Goal: Navigation & Orientation: Find specific page/section

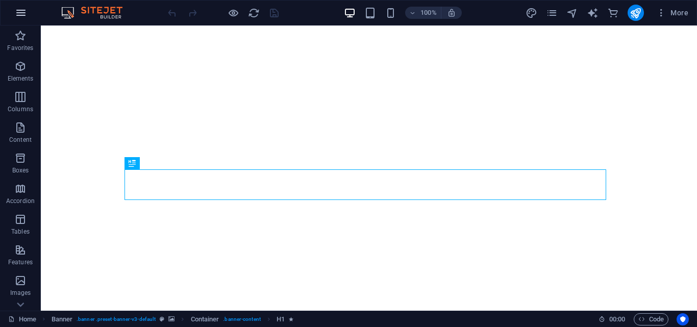
click at [19, 15] on icon "button" at bounding box center [21, 13] width 12 height 12
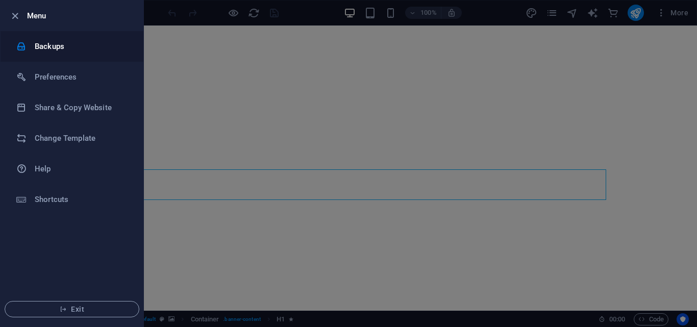
click at [59, 49] on h6 "Backups" at bounding box center [82, 46] width 94 height 12
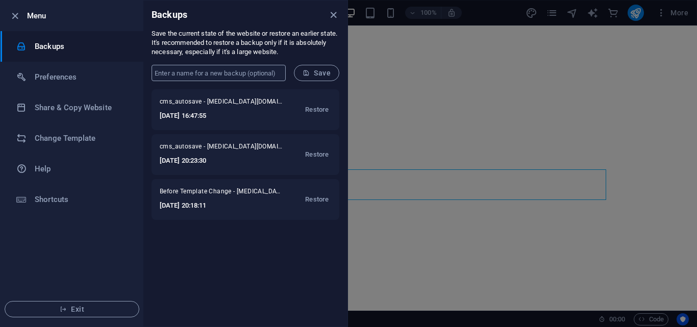
click at [239, 74] on input "text" at bounding box center [219, 73] width 134 height 16
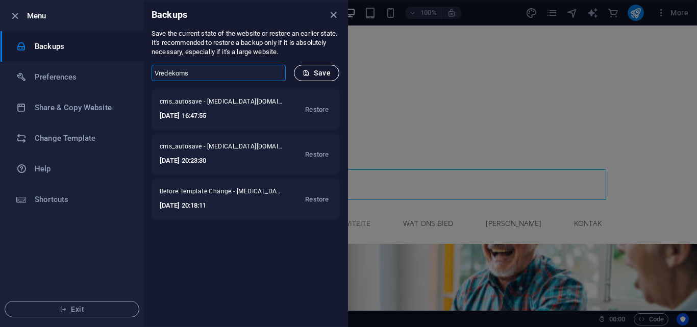
type input "Vredekoms"
click at [319, 70] on span "Save" at bounding box center [317, 73] width 28 height 8
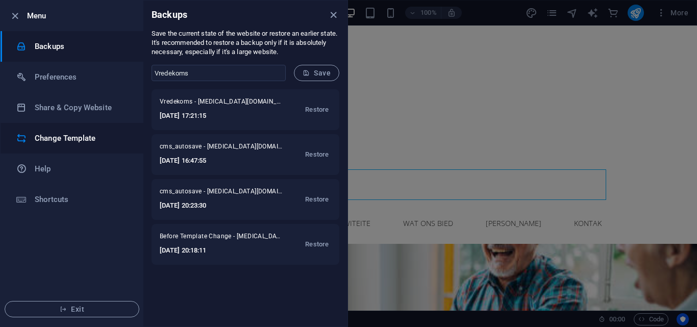
click at [58, 137] on h6 "Change Template" at bounding box center [82, 138] width 94 height 12
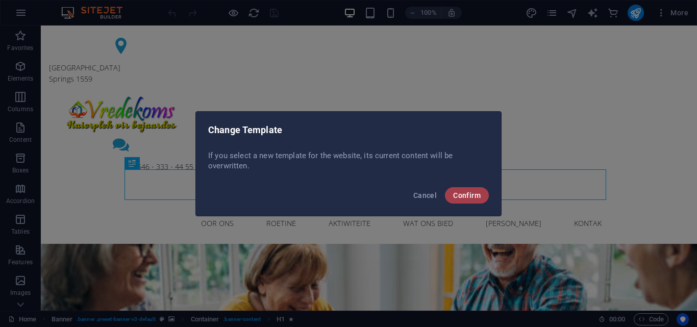
click at [475, 194] on span "Confirm" at bounding box center [467, 195] width 28 height 8
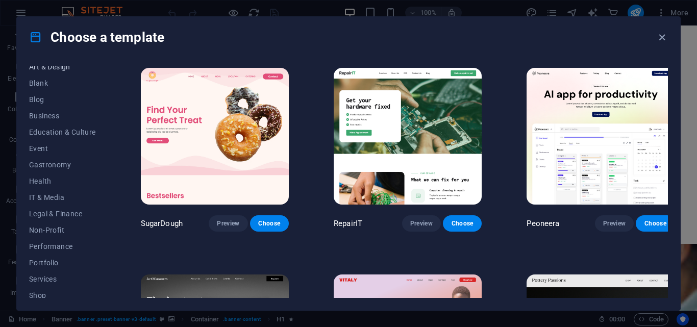
scroll to position [121, 0]
click at [58, 194] on span "IT & Media" at bounding box center [62, 198] width 67 height 8
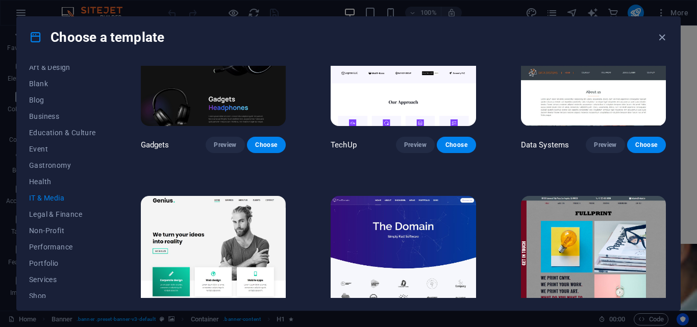
scroll to position [286, 0]
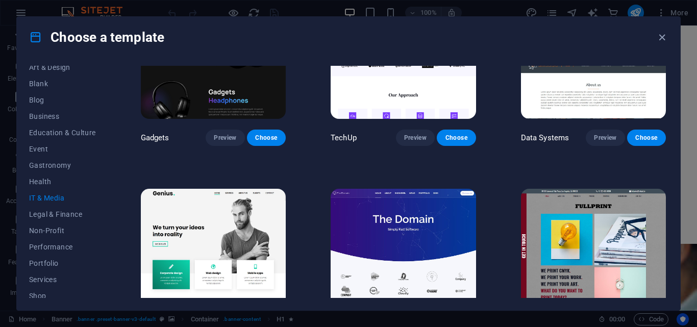
click at [298, 157] on div "RepairIT Preview Choose Peoneera Preview Choose MakeIt Agency Preview Choose Ga…" at bounding box center [403, 167] width 529 height 774
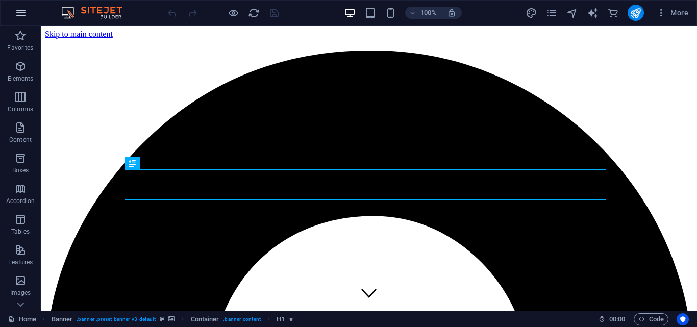
click at [18, 12] on icon "button" at bounding box center [21, 13] width 12 height 12
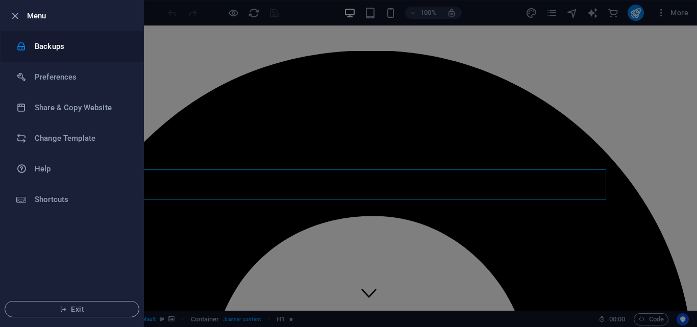
click at [43, 43] on h6 "Backups" at bounding box center [82, 46] width 94 height 12
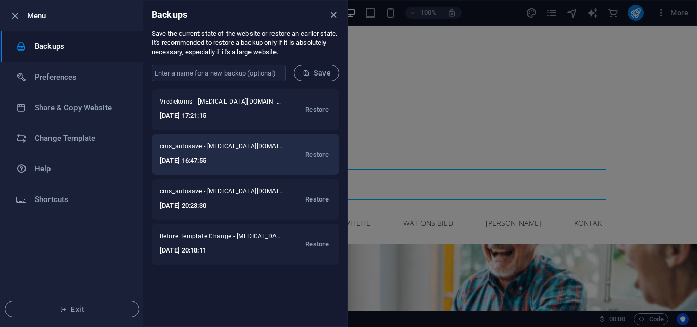
click at [223, 152] on span "cms_autosave - [MEDICAL_DATA][DOMAIN_NAME]" at bounding box center [221, 148] width 122 height 12
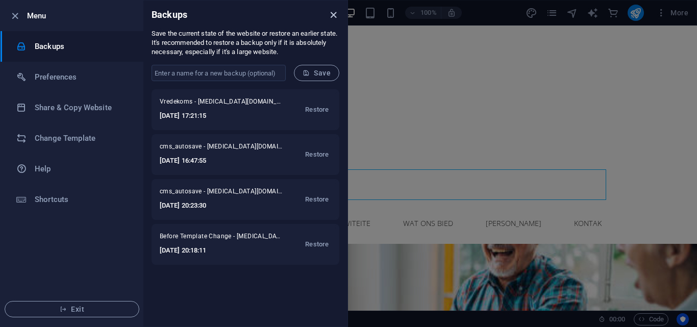
click at [331, 16] on icon "close" at bounding box center [334, 15] width 12 height 12
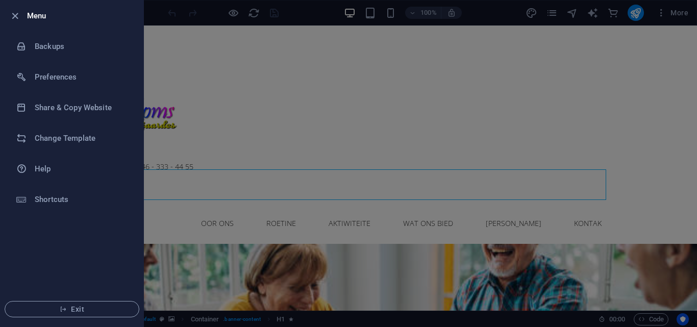
click at [551, 34] on div at bounding box center [348, 163] width 697 height 327
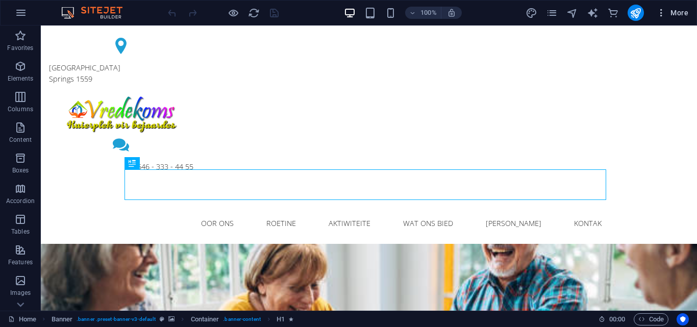
click at [665, 17] on icon "button" at bounding box center [661, 13] width 10 height 10
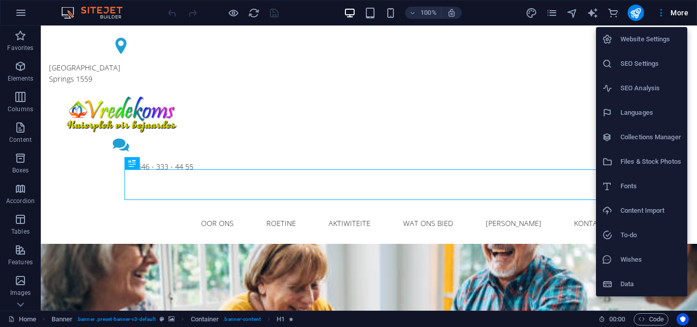
click at [566, 35] on div at bounding box center [348, 163] width 697 height 327
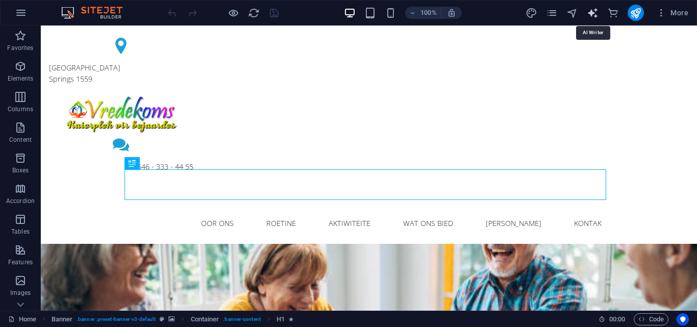
click at [593, 11] on icon "text_generator" at bounding box center [593, 13] width 12 height 12
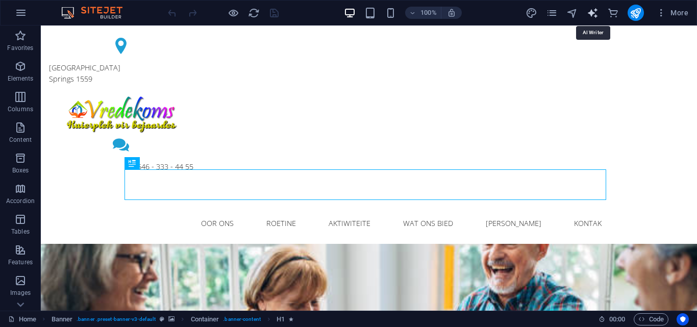
select select "English"
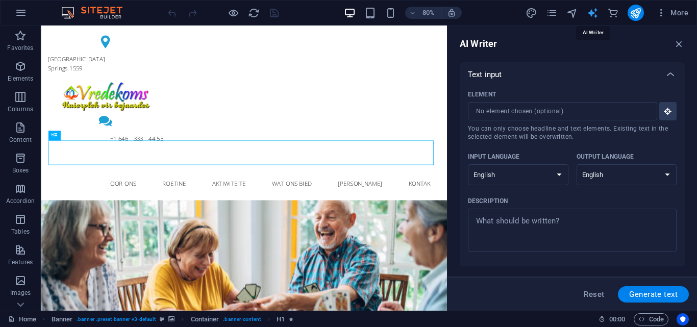
click at [593, 11] on icon "text_generator" at bounding box center [593, 13] width 12 height 12
click at [681, 43] on icon "button" at bounding box center [679, 43] width 11 height 11
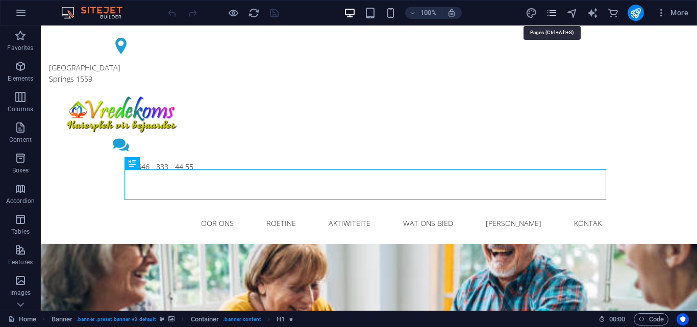
click at [552, 13] on icon "pages" at bounding box center [552, 13] width 12 height 12
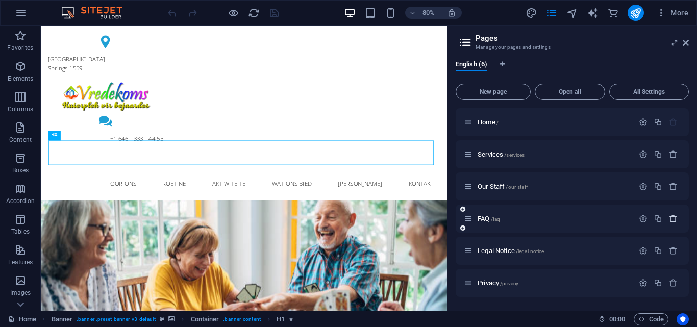
click at [673, 217] on icon "button" at bounding box center [673, 218] width 9 height 9
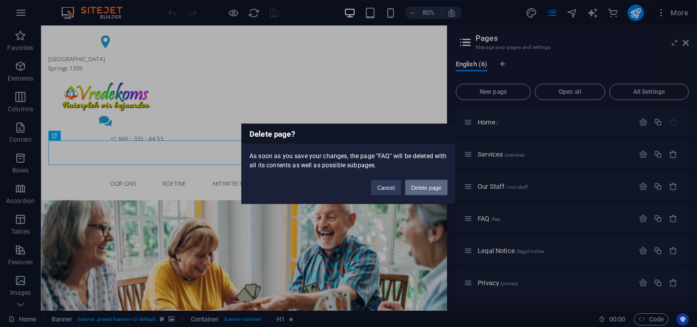
click at [432, 188] on button "Delete page" at bounding box center [426, 187] width 42 height 15
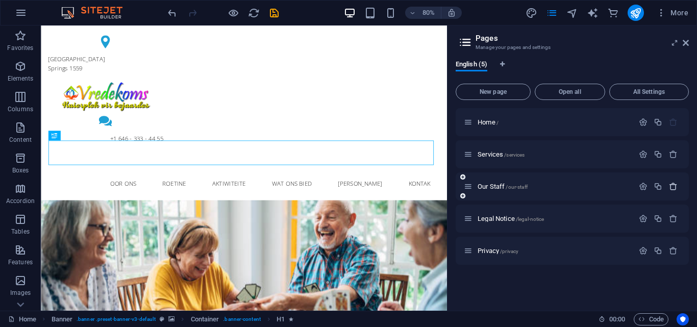
click at [673, 187] on icon "button" at bounding box center [673, 186] width 9 height 9
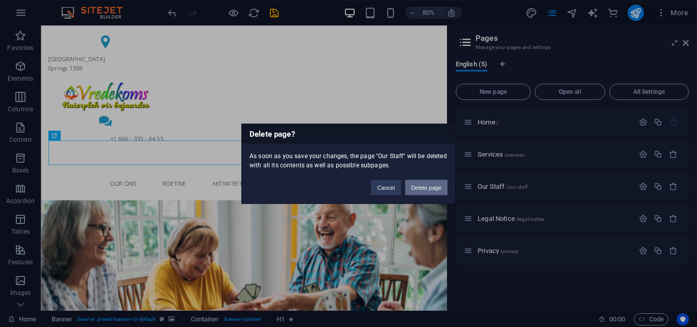
click at [432, 186] on button "Delete page" at bounding box center [426, 187] width 42 height 15
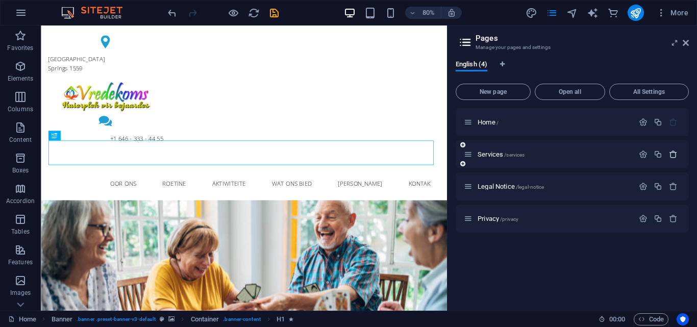
click at [672, 155] on icon "button" at bounding box center [673, 154] width 9 height 9
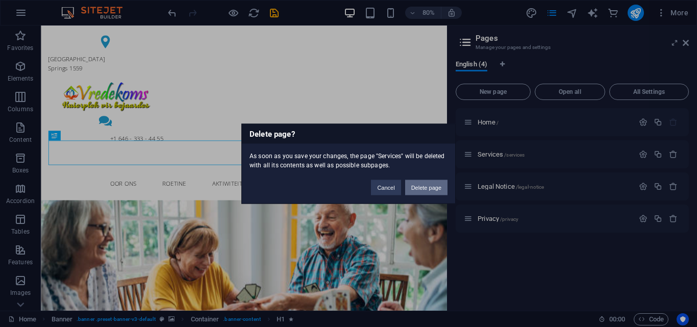
drag, startPoint x: 430, startPoint y: 187, endPoint x: 506, endPoint y: 202, distance: 77.9
click at [430, 187] on button "Delete page" at bounding box center [426, 187] width 42 height 15
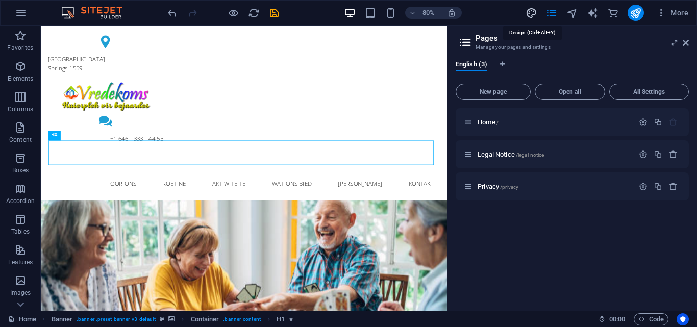
click at [529, 13] on icon "design" at bounding box center [532, 13] width 12 height 12
select select "rem"
select select "300"
select select "px"
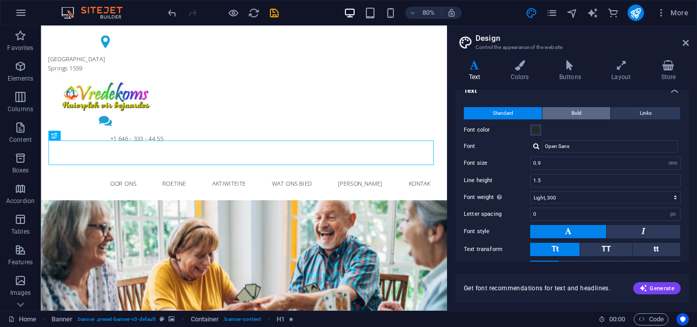
scroll to position [11, 0]
click at [588, 111] on button "Bold" at bounding box center [577, 114] width 68 height 12
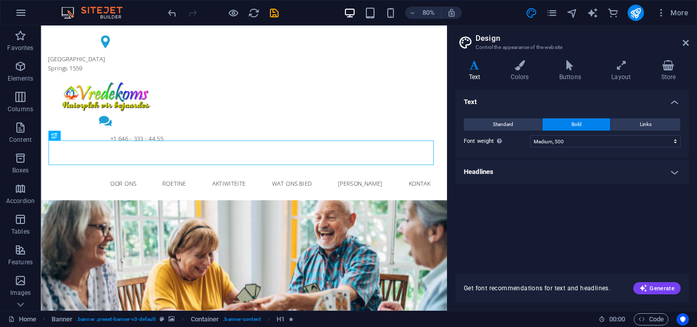
scroll to position [0, 0]
click at [649, 126] on span "Links" at bounding box center [646, 124] width 12 height 12
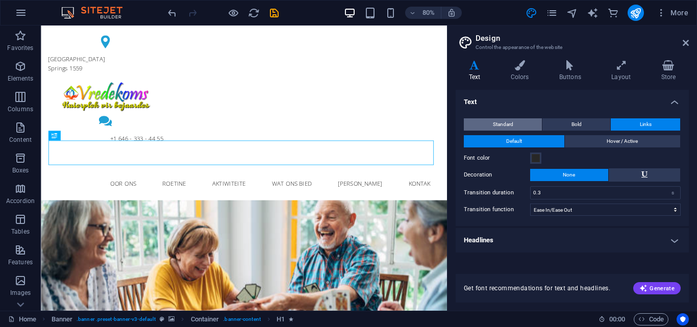
click at [517, 126] on button "Standard" at bounding box center [503, 124] width 78 height 12
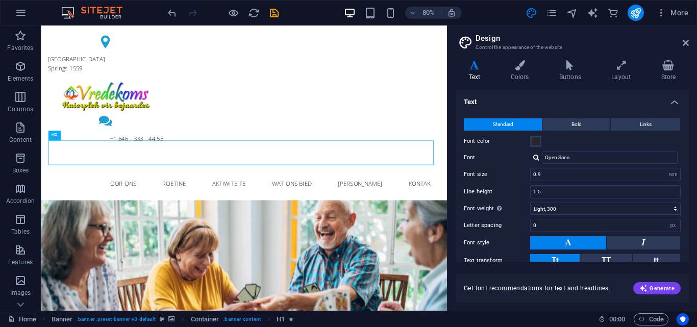
click at [689, 42] on aside "Design Control the appearance of the website Variants Text Colors Buttons Layou…" at bounding box center [572, 168] width 250 height 285
click at [686, 44] on icon at bounding box center [686, 43] width 6 height 8
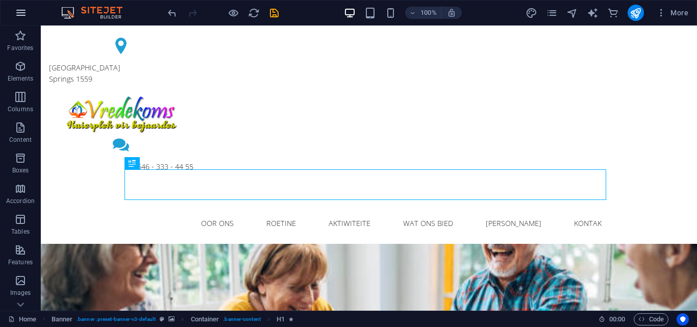
click at [23, 17] on icon "button" at bounding box center [21, 13] width 12 height 12
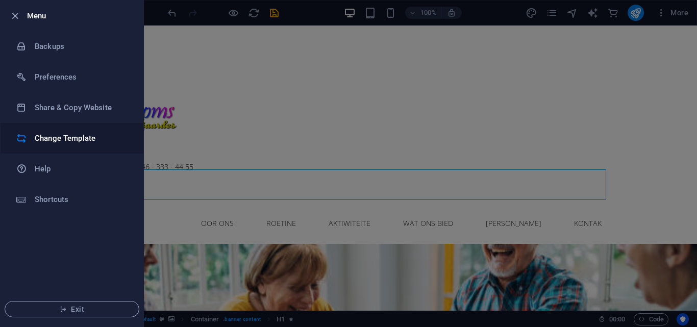
click at [46, 139] on h6 "Change Template" at bounding box center [82, 138] width 94 height 12
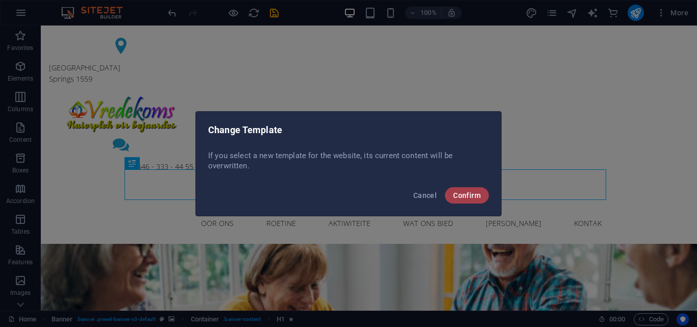
click at [464, 192] on span "Confirm" at bounding box center [467, 195] width 28 height 8
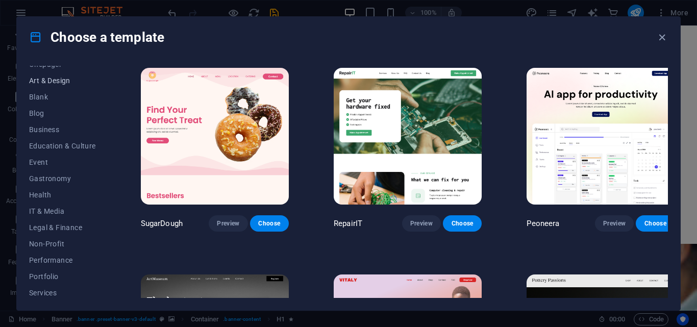
scroll to position [109, 0]
click at [56, 206] on span "IT & Media" at bounding box center [62, 210] width 67 height 8
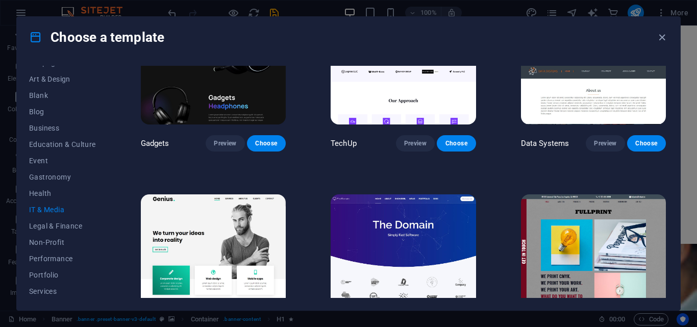
scroll to position [286, 0]
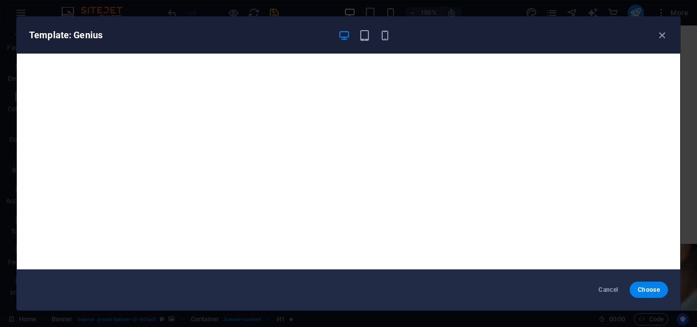
click at [654, 33] on div "Template: Genius" at bounding box center [342, 35] width 627 height 12
click at [659, 33] on icon "button" at bounding box center [662, 36] width 12 height 12
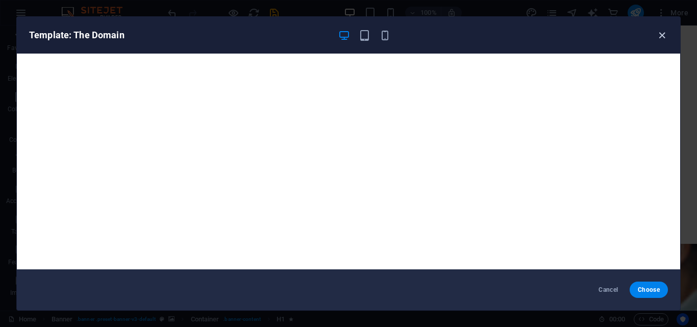
click at [662, 40] on icon "button" at bounding box center [662, 36] width 12 height 12
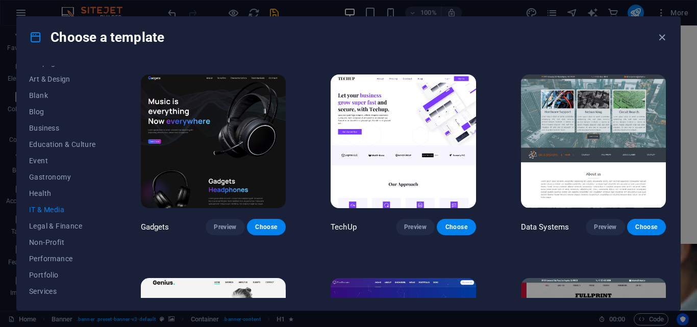
scroll to position [197, 0]
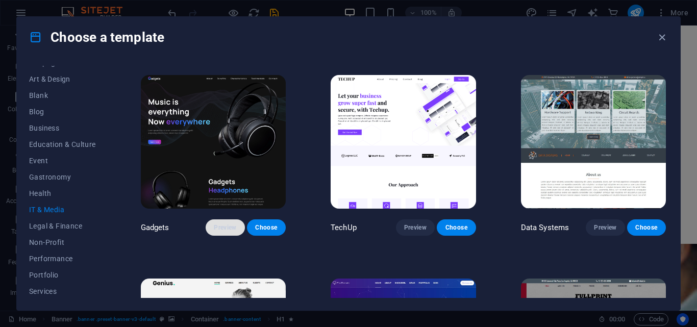
click at [229, 224] on span "Preview" at bounding box center [225, 228] width 22 height 8
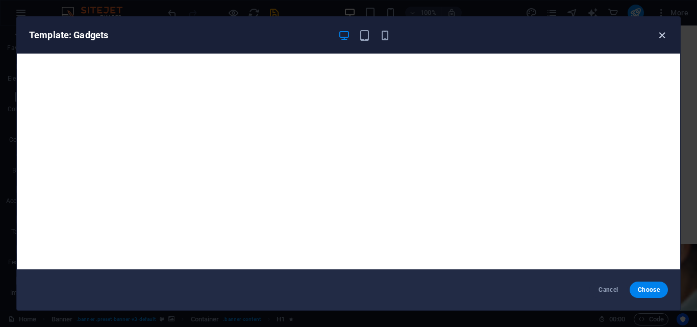
click at [656, 37] on icon "button" at bounding box center [662, 36] width 12 height 12
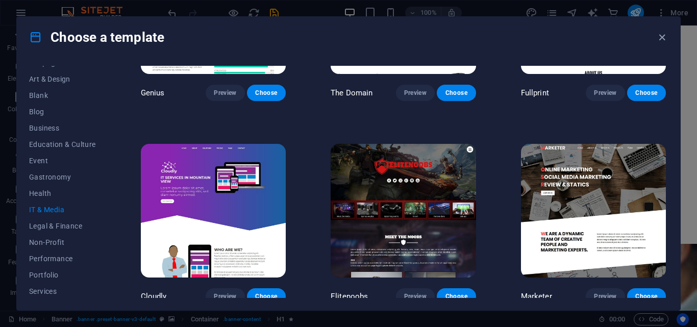
scroll to position [537, 0]
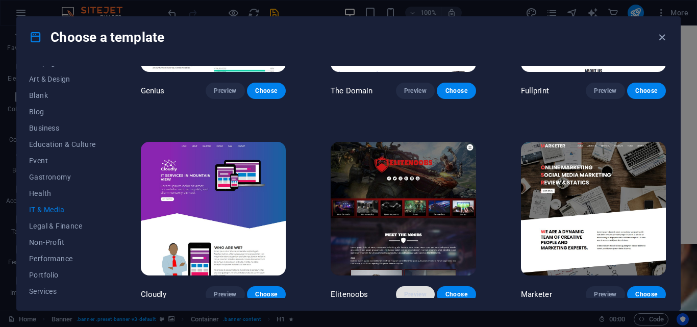
click at [419, 290] on span "Preview" at bounding box center [415, 294] width 22 height 8
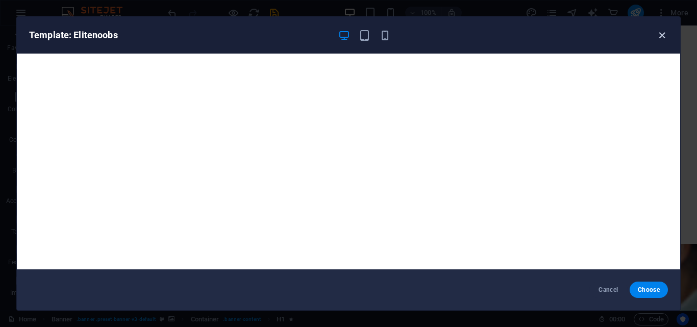
click at [661, 33] on icon "button" at bounding box center [662, 36] width 12 height 12
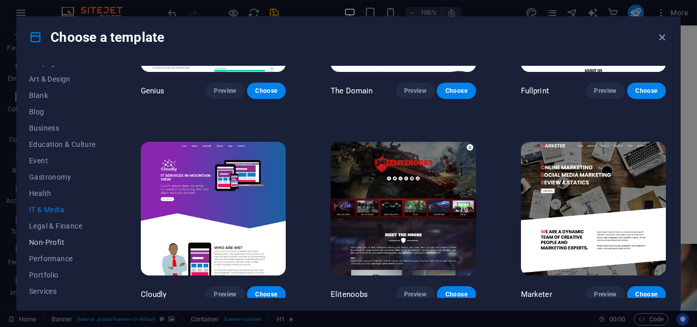
click at [57, 240] on span "Non-Profit" at bounding box center [62, 242] width 67 height 8
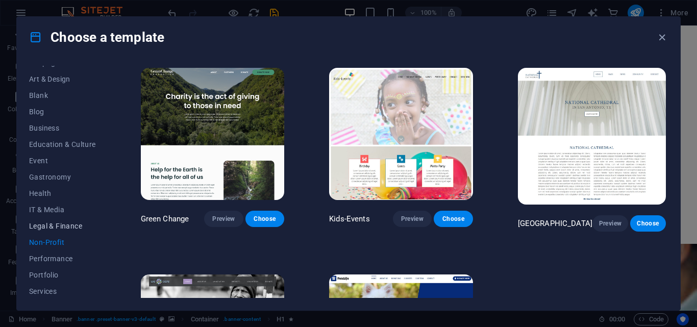
click at [59, 226] on span "Legal & Finance" at bounding box center [62, 226] width 67 height 8
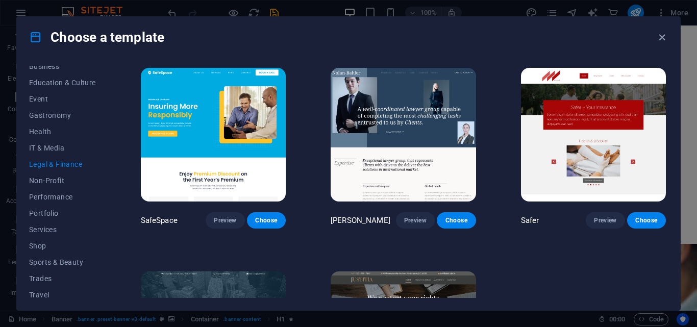
scroll to position [192, 0]
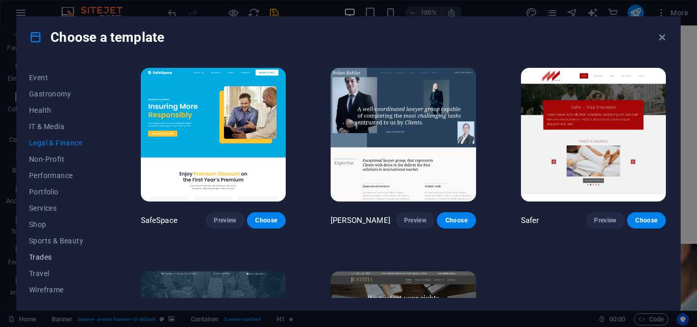
click at [41, 257] on span "Trades" at bounding box center [62, 257] width 67 height 8
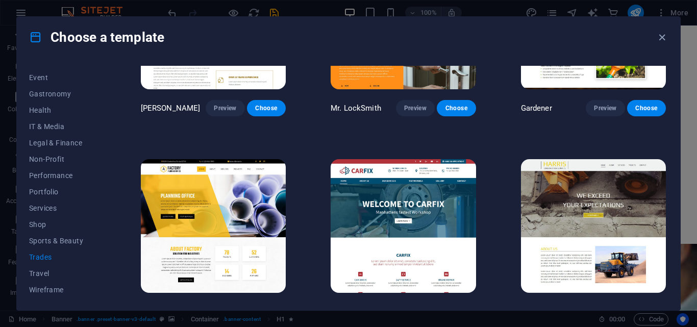
scroll to position [334, 0]
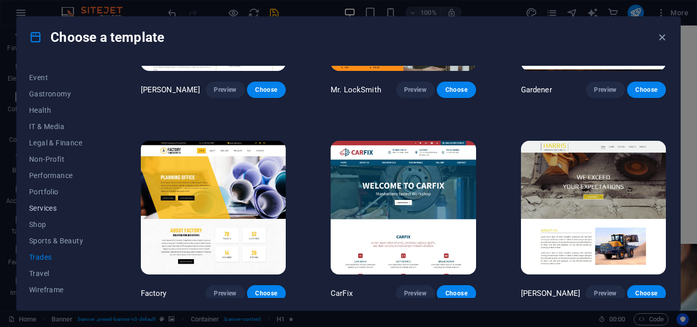
click at [37, 208] on span "Services" at bounding box center [62, 208] width 67 height 8
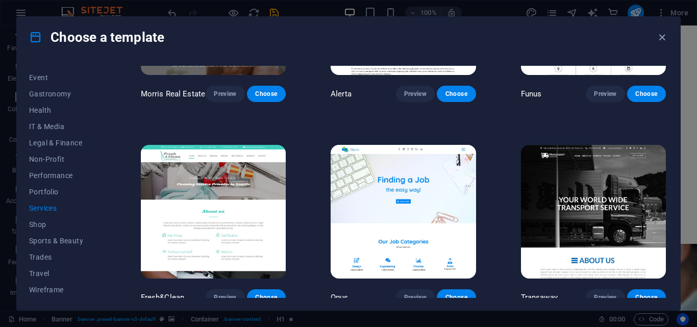
scroll to position [949, 0]
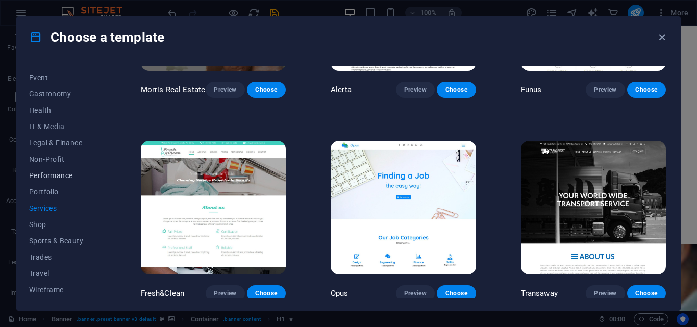
click at [69, 176] on span "Performance" at bounding box center [62, 175] width 67 height 8
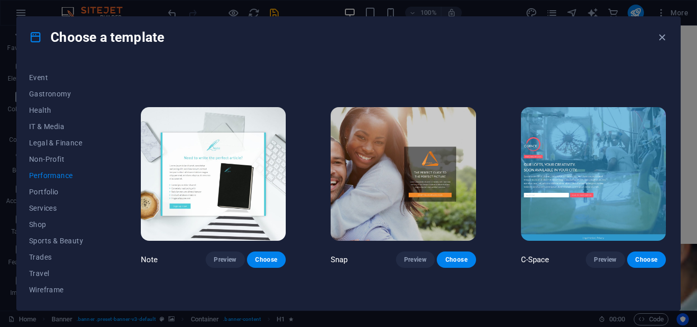
scroll to position [571, 0]
click at [415, 256] on span "Preview" at bounding box center [415, 260] width 22 height 8
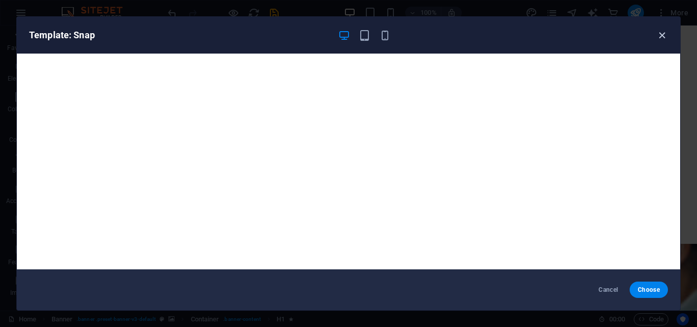
click at [659, 34] on icon "button" at bounding box center [662, 36] width 12 height 12
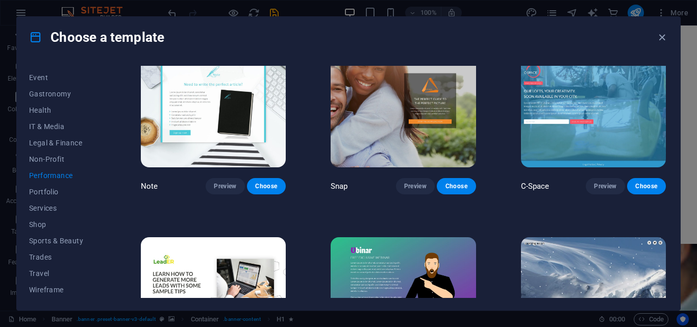
scroll to position [653, 0]
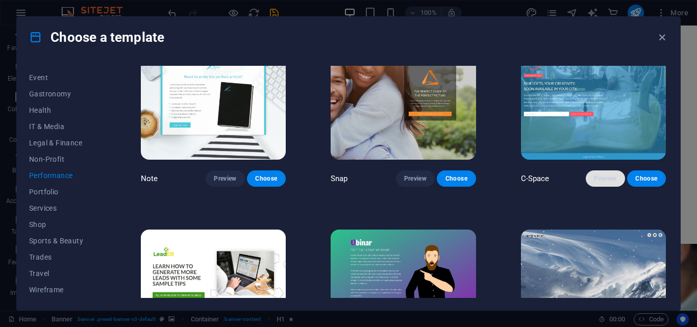
click at [600, 175] on span "Preview" at bounding box center [605, 179] width 22 height 8
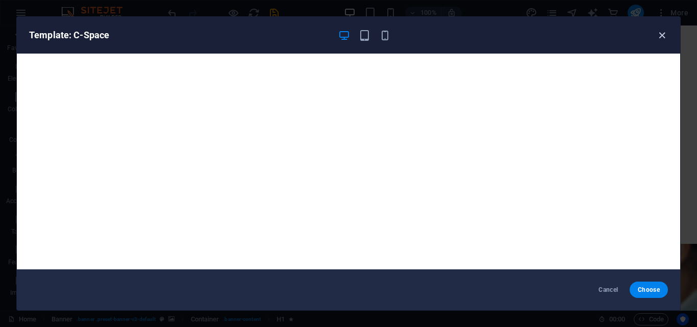
click at [662, 37] on icon "button" at bounding box center [662, 36] width 12 height 12
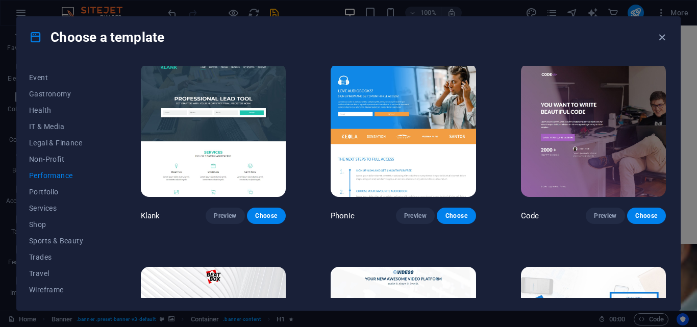
scroll to position [0, 0]
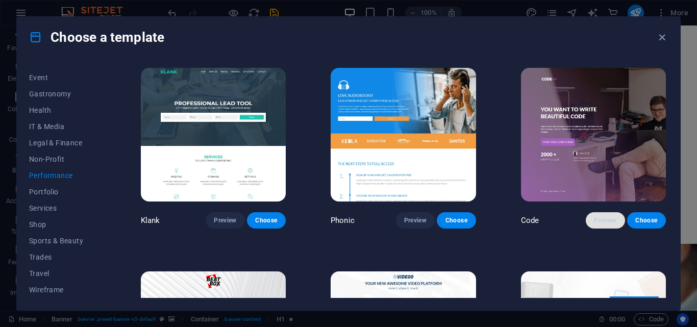
click at [604, 218] on span "Preview" at bounding box center [605, 220] width 22 height 8
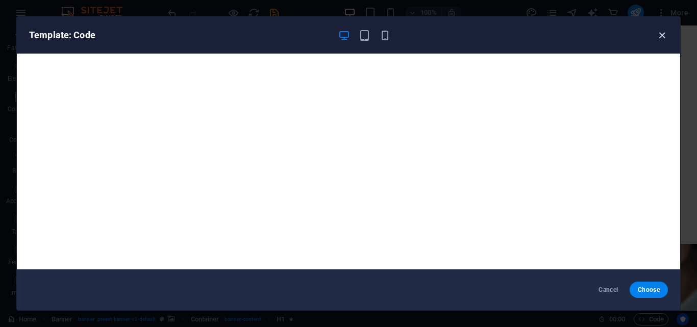
click at [661, 35] on icon "button" at bounding box center [662, 36] width 12 height 12
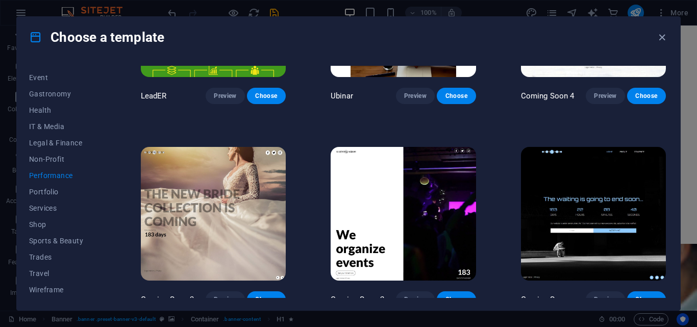
scroll to position [942, 0]
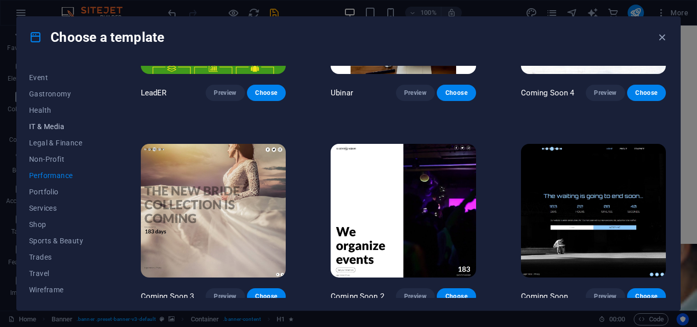
click at [43, 125] on span "IT & Media" at bounding box center [62, 126] width 67 height 8
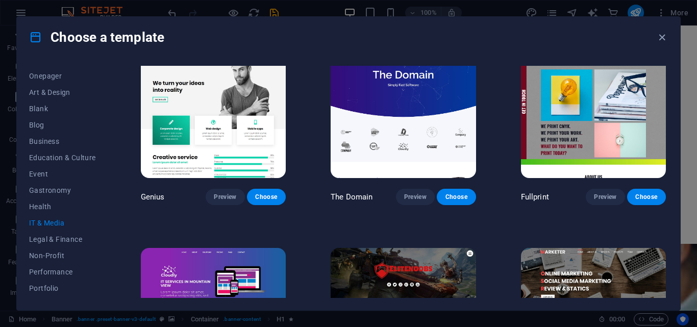
scroll to position [95, 0]
click at [55, 191] on span "Gastronomy" at bounding box center [62, 191] width 67 height 8
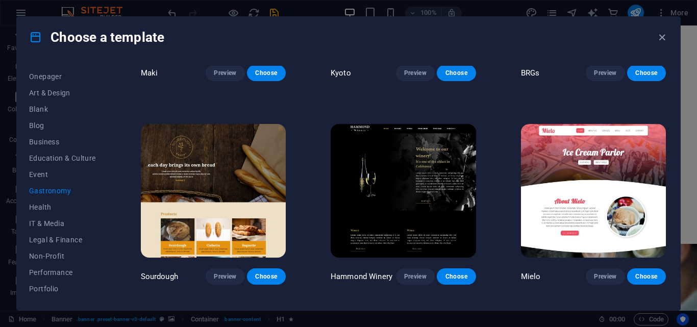
scroll to position [554, 0]
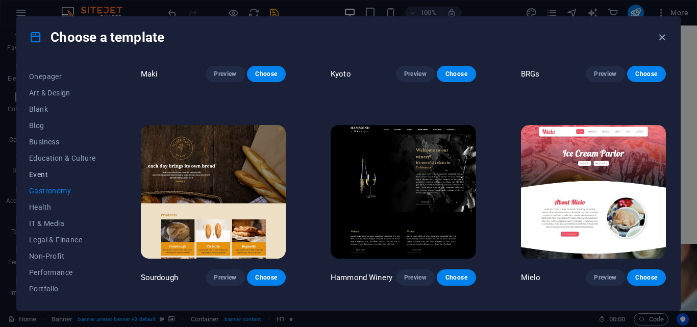
click at [37, 175] on span "Event" at bounding box center [62, 174] width 67 height 8
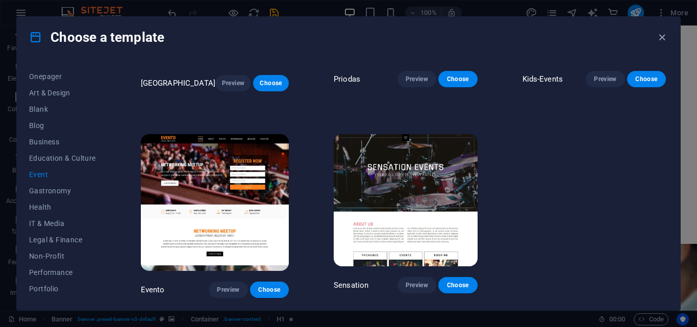
scroll to position [0, 0]
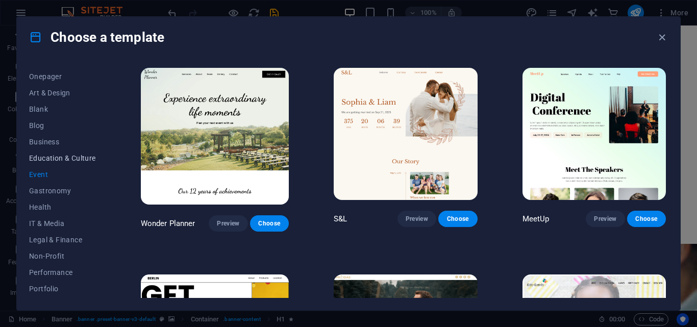
drag, startPoint x: 47, startPoint y: 172, endPoint x: 51, endPoint y: 160, distance: 12.8
click at [50, 162] on div "All Templates My Templates New Trending Landingpage Multipager Onepager Art & D…" at bounding box center [68, 182] width 79 height 232
click at [51, 158] on span "Education & Culture" at bounding box center [62, 158] width 67 height 8
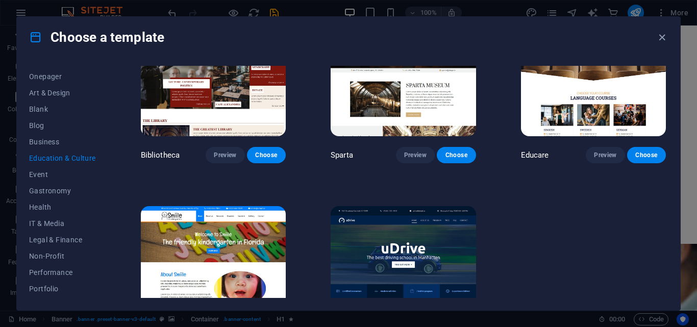
scroll to position [323, 0]
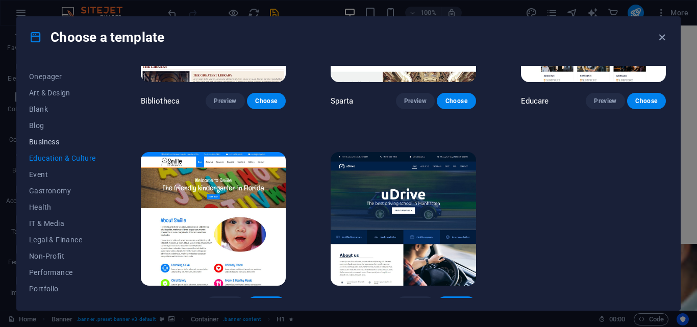
click at [50, 142] on span "Business" at bounding box center [62, 142] width 67 height 8
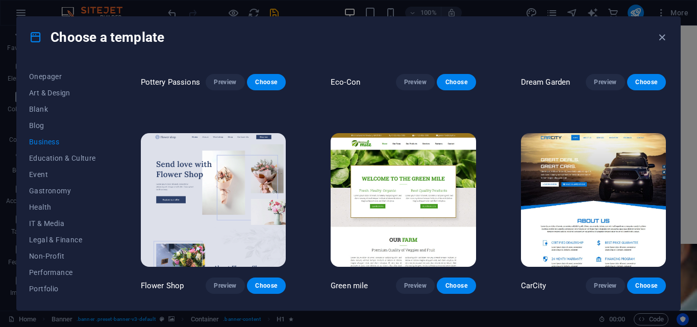
scroll to position [334, 0]
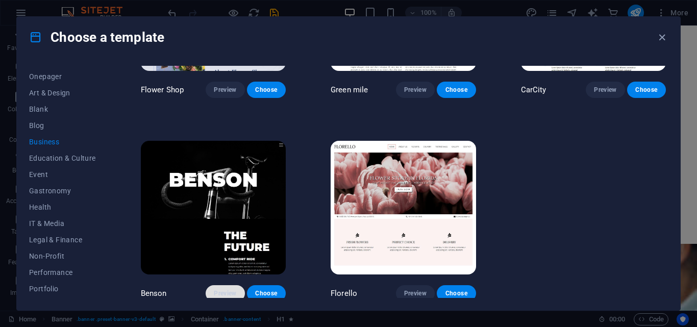
click at [229, 289] on span "Preview" at bounding box center [225, 293] width 22 height 8
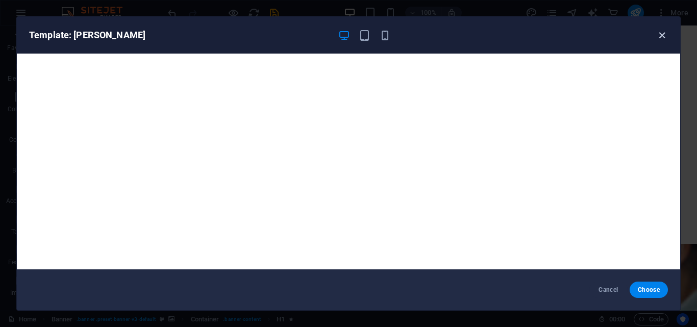
click at [659, 37] on icon "button" at bounding box center [662, 36] width 12 height 12
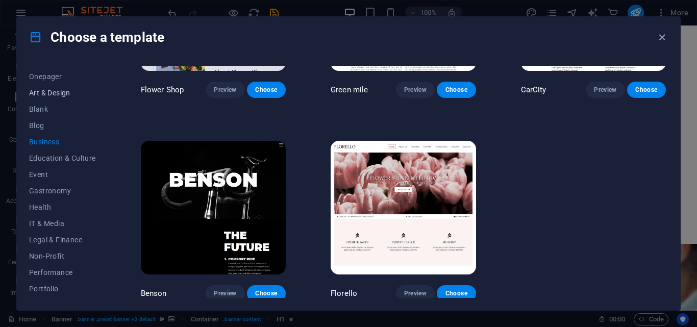
click at [62, 89] on span "Art & Design" at bounding box center [62, 93] width 67 height 8
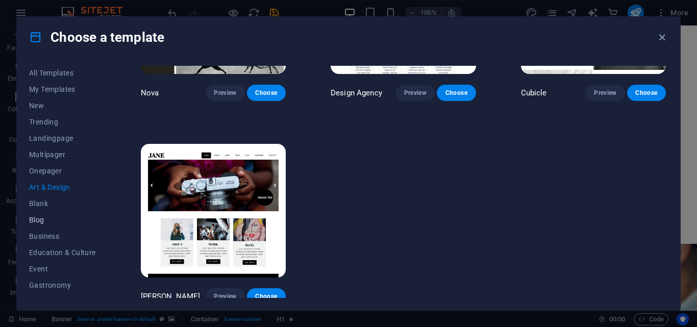
scroll to position [0, 0]
click at [47, 171] on span "Onepager" at bounding box center [62, 172] width 67 height 8
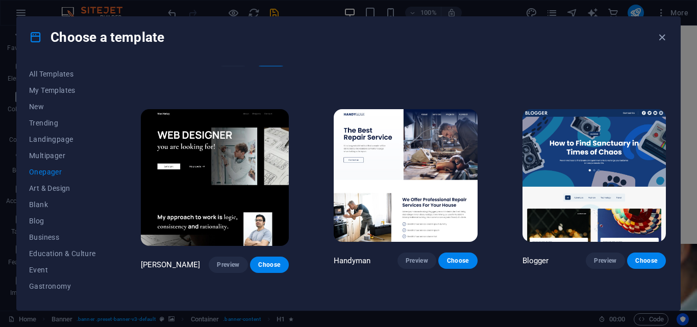
scroll to position [1202, 0]
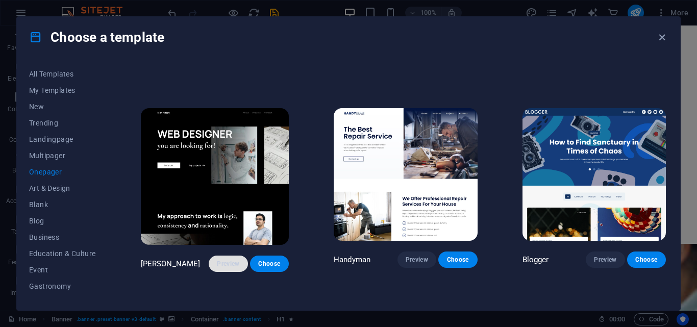
click at [227, 260] on span "Preview" at bounding box center [228, 264] width 22 height 8
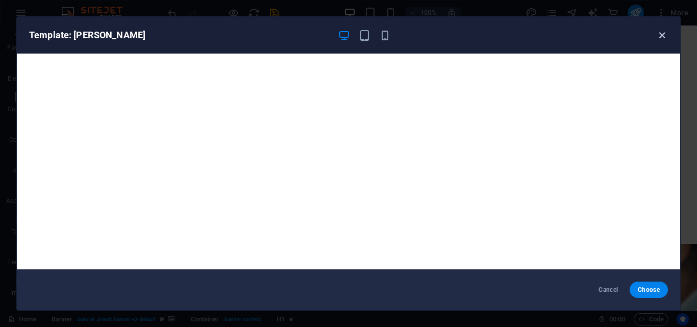
click at [662, 34] on icon "button" at bounding box center [662, 36] width 12 height 12
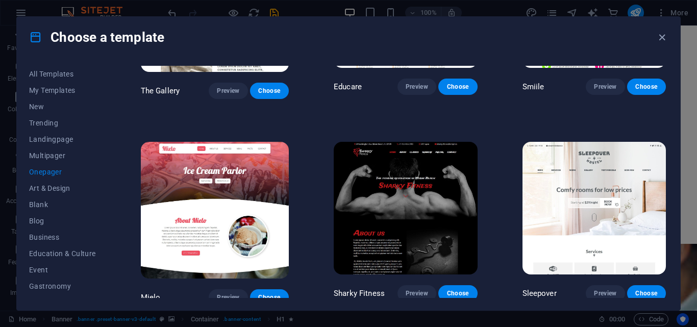
scroll to position [3026, 0]
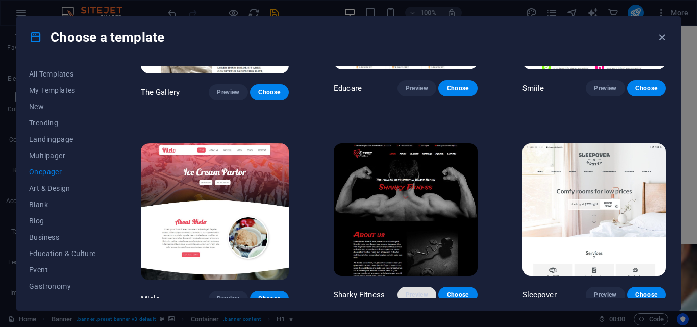
click at [411, 291] on span "Preview" at bounding box center [417, 295] width 22 height 8
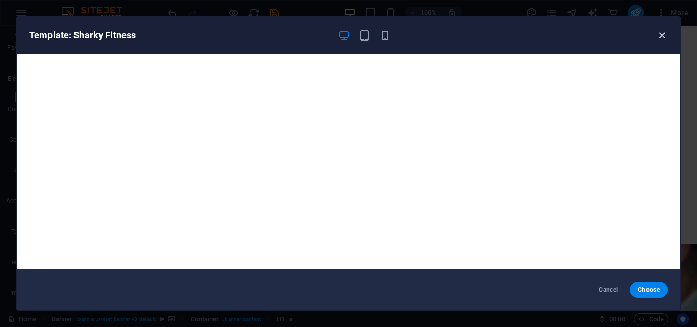
click at [664, 33] on icon "button" at bounding box center [662, 36] width 12 height 12
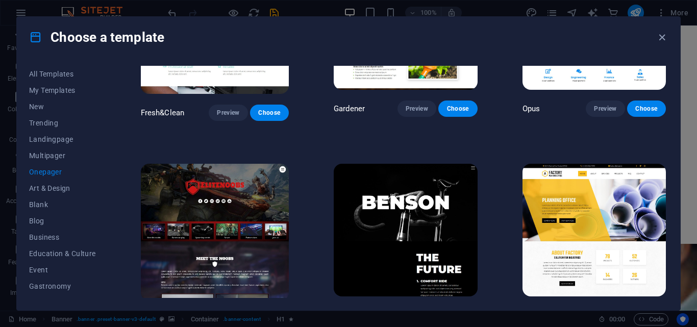
scroll to position [3827, 0]
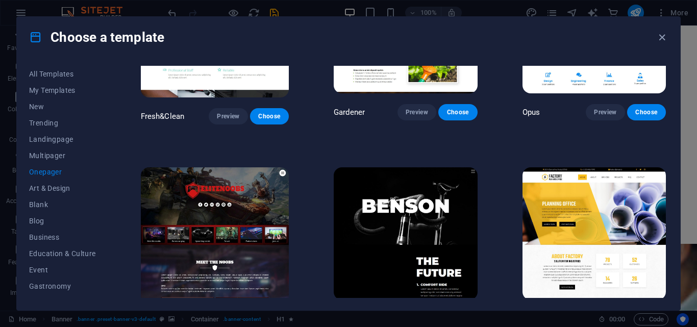
click at [224, 319] on span "Preview" at bounding box center [228, 323] width 22 height 8
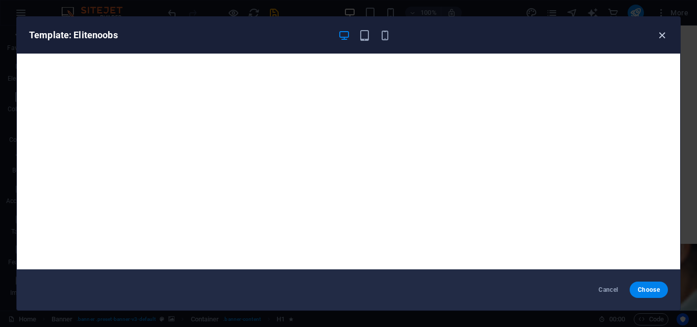
click at [660, 35] on icon "button" at bounding box center [662, 36] width 12 height 12
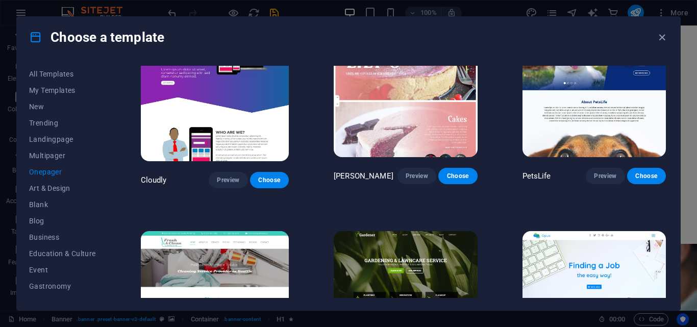
scroll to position [2692, 0]
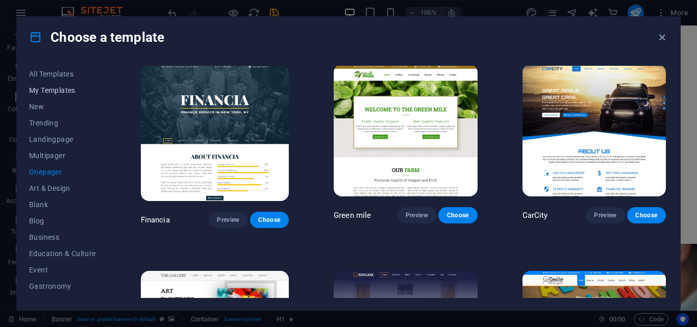
click at [59, 89] on span "My Templates" at bounding box center [62, 90] width 67 height 8
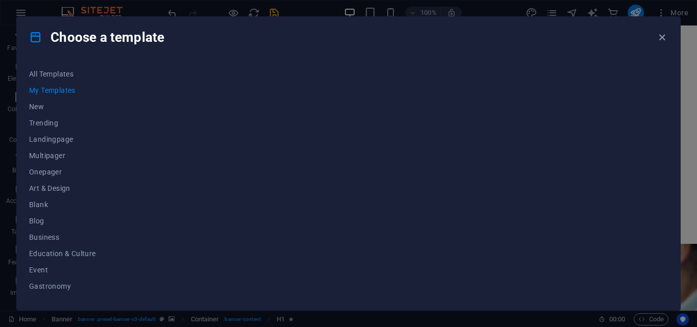
scroll to position [0, 0]
click at [37, 105] on span "New" at bounding box center [62, 107] width 67 height 8
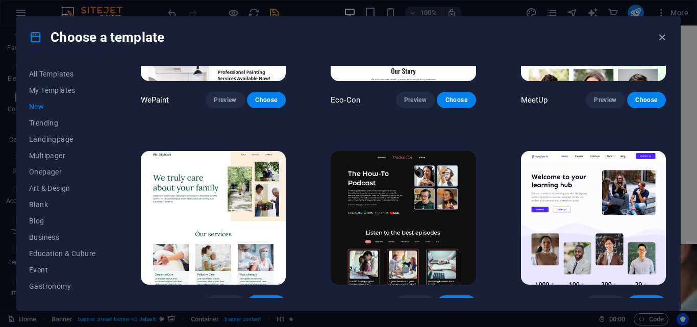
scroll to position [942, 0]
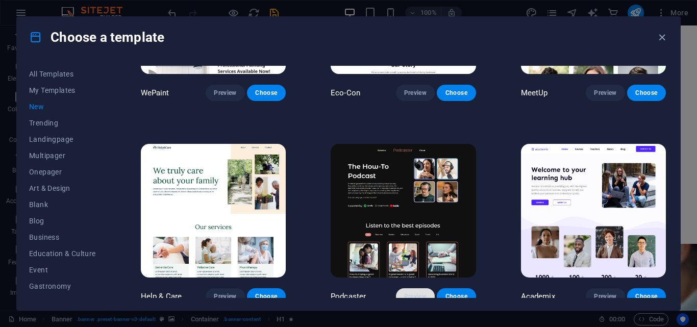
click at [413, 292] on span "Preview" at bounding box center [415, 296] width 22 height 8
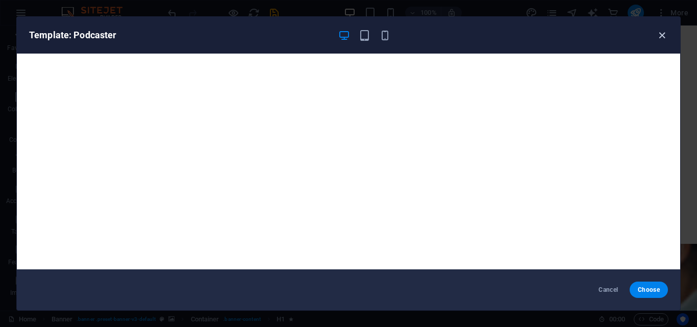
click at [660, 34] on icon "button" at bounding box center [662, 36] width 12 height 12
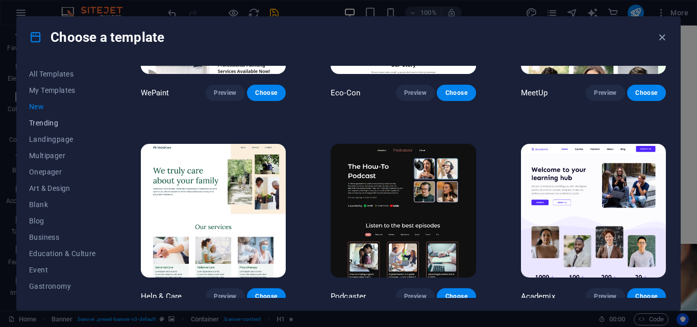
click at [47, 120] on span "Trending" at bounding box center [62, 123] width 67 height 8
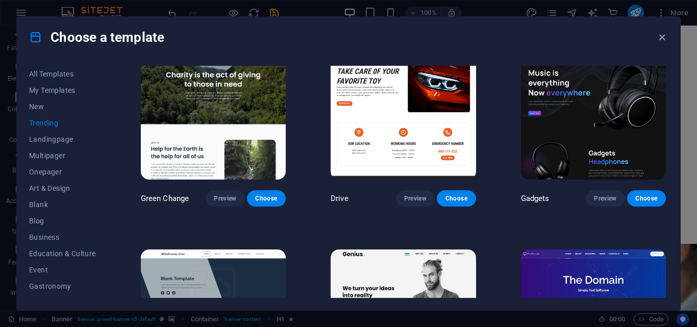
scroll to position [634, 0]
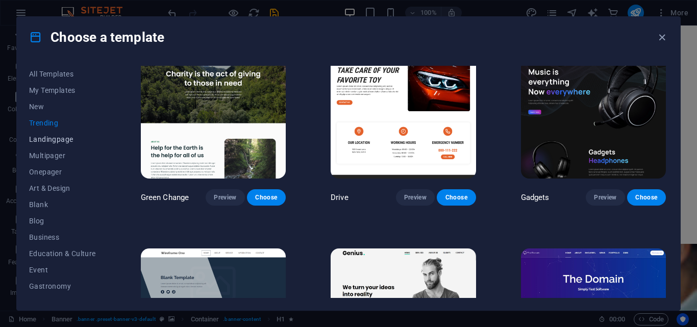
click at [67, 139] on span "Landingpage" at bounding box center [62, 139] width 67 height 8
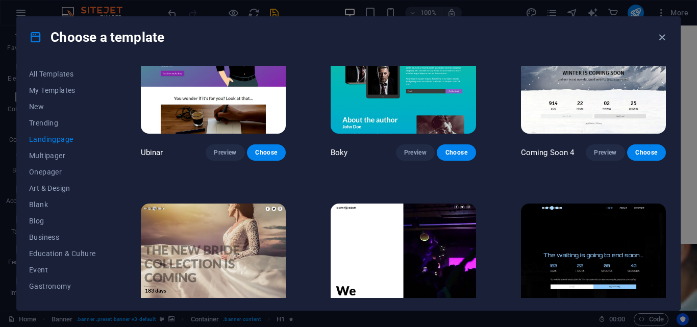
scroll to position [1550, 0]
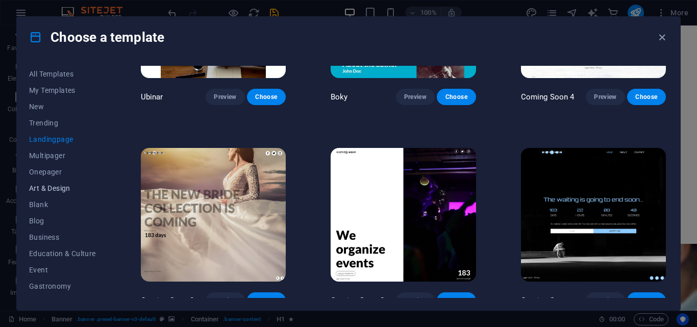
click at [53, 188] on span "Art & Design" at bounding box center [62, 188] width 67 height 8
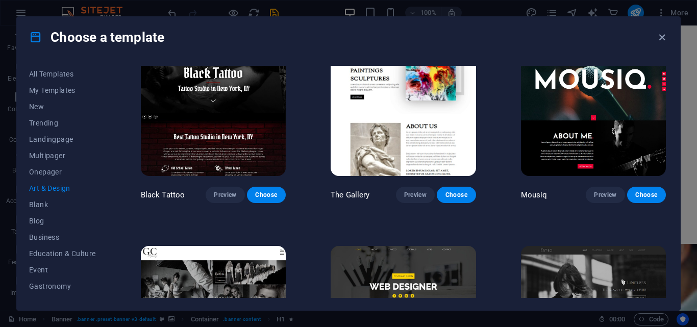
scroll to position [433, 0]
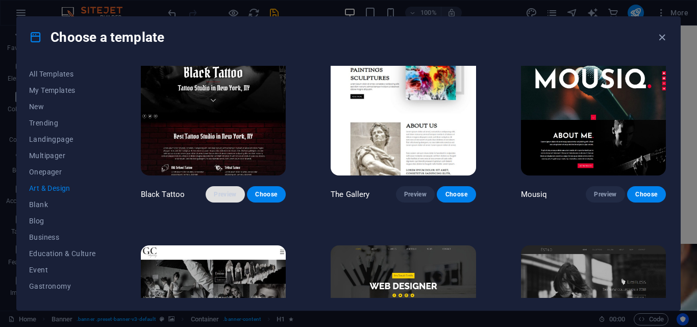
click at [229, 190] on span "Preview" at bounding box center [225, 194] width 22 height 8
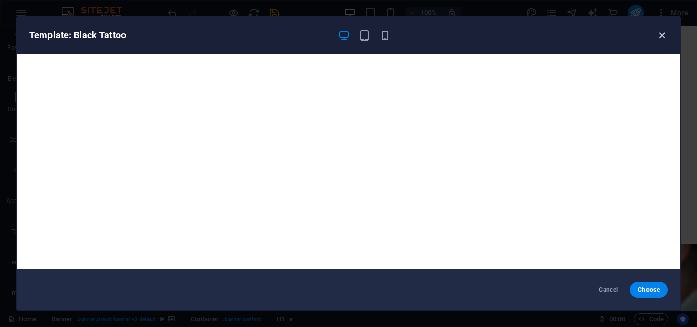
click at [665, 34] on icon "button" at bounding box center [662, 36] width 12 height 12
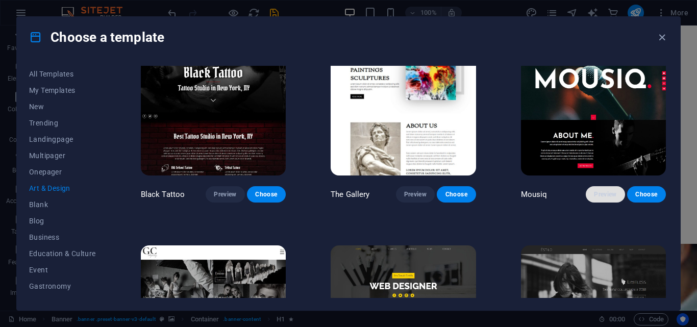
click at [595, 191] on span "Preview" at bounding box center [605, 194] width 22 height 8
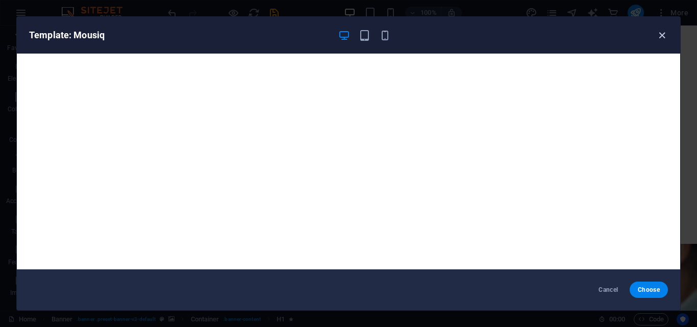
click at [660, 36] on icon "button" at bounding box center [662, 36] width 12 height 12
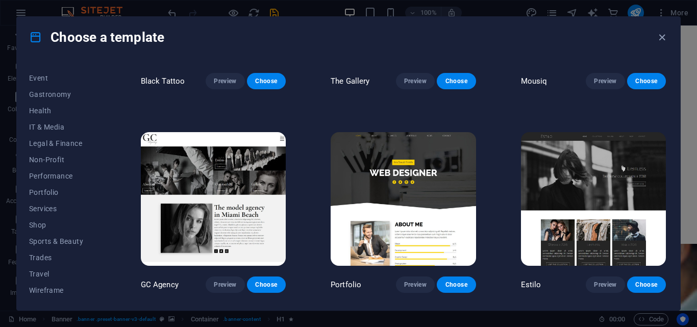
scroll to position [192, 0]
click at [47, 188] on span "Portfolio" at bounding box center [62, 192] width 67 height 8
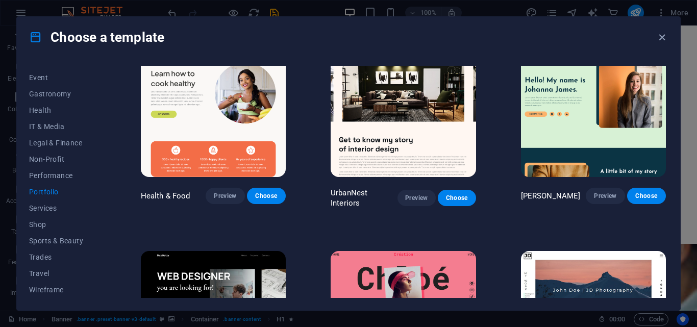
scroll to position [40, 0]
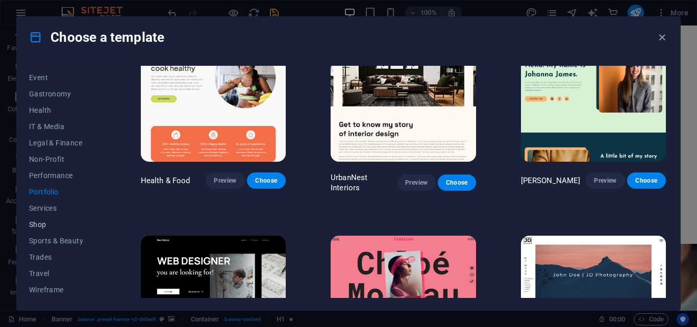
click at [44, 224] on span "Shop" at bounding box center [62, 224] width 67 height 8
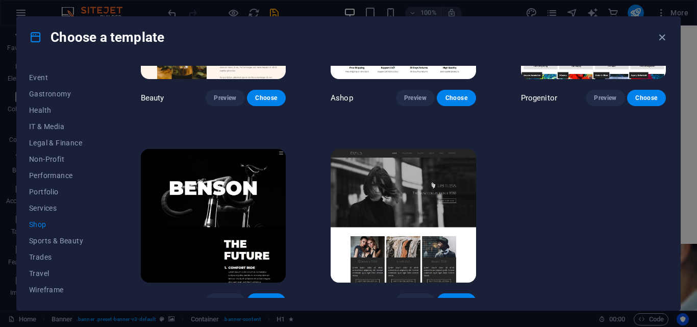
scroll to position [537, 0]
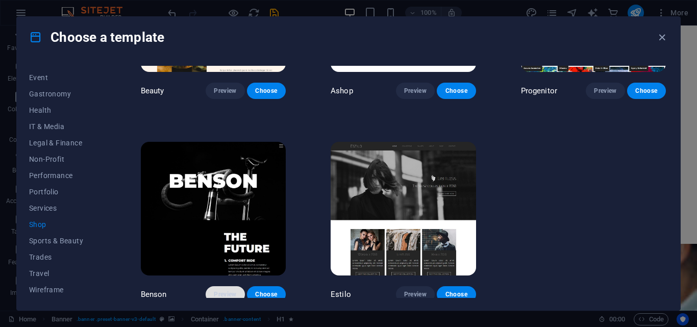
click at [214, 290] on span "Preview" at bounding box center [225, 294] width 22 height 8
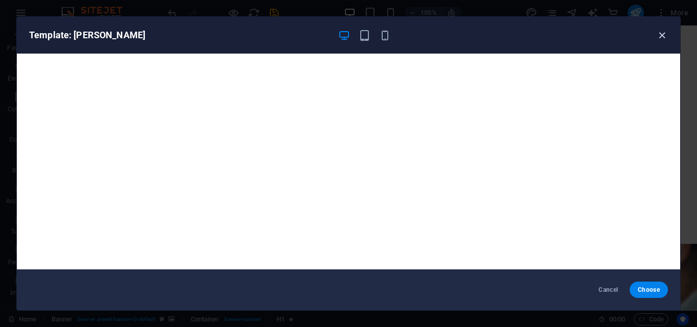
click at [667, 36] on icon "button" at bounding box center [662, 36] width 12 height 12
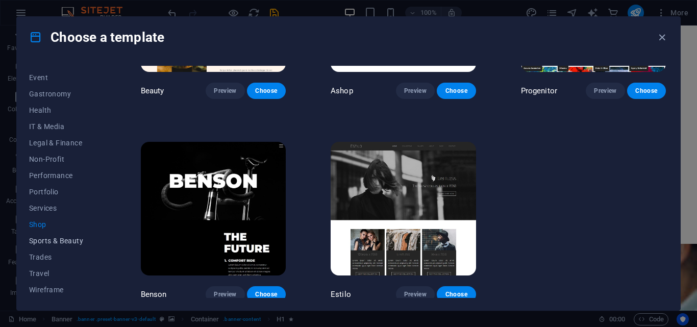
click at [71, 243] on span "Sports & Beauty" at bounding box center [62, 241] width 67 height 8
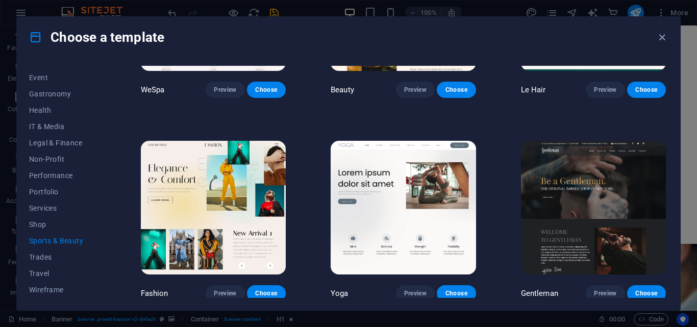
scroll to position [0, 0]
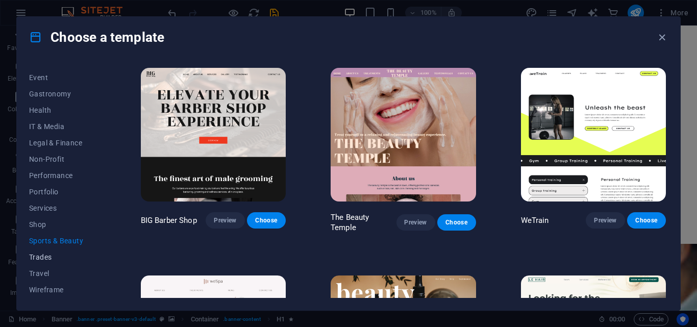
click at [42, 262] on button "Trades" at bounding box center [62, 257] width 67 height 16
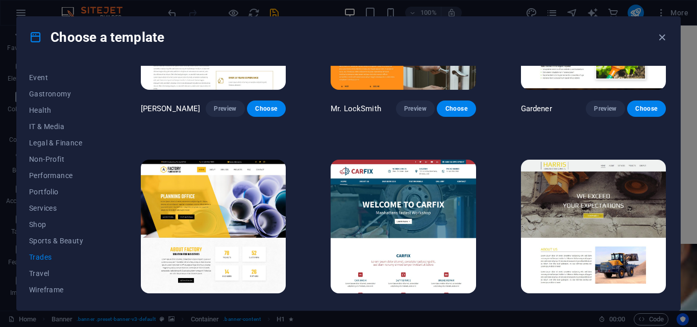
scroll to position [334, 0]
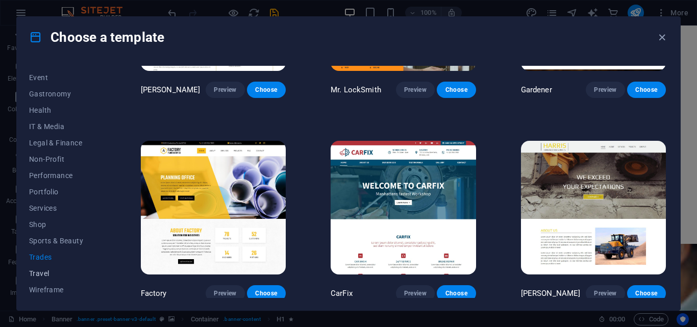
click at [42, 271] on span "Travel" at bounding box center [62, 273] width 67 height 8
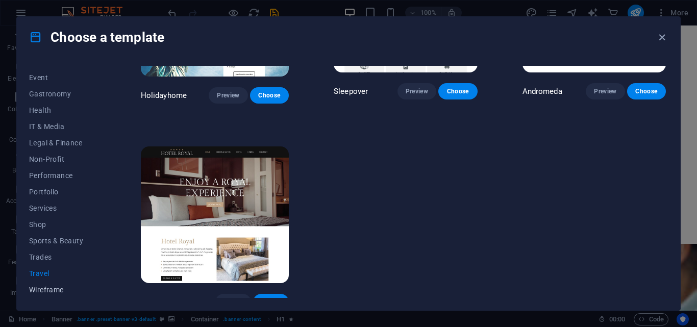
click at [51, 291] on span "Wireframe" at bounding box center [62, 290] width 67 height 8
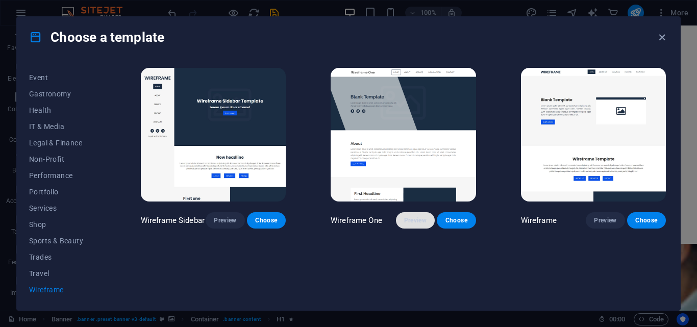
click at [413, 216] on span "Preview" at bounding box center [415, 220] width 22 height 8
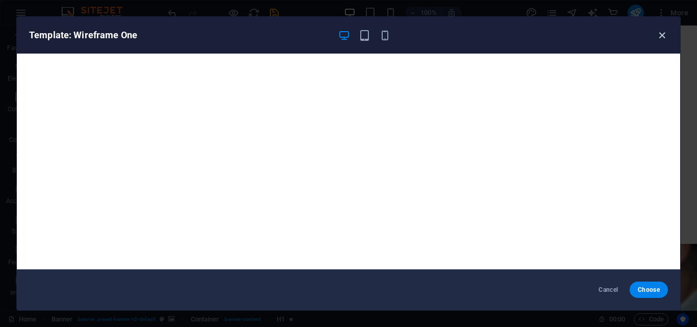
click at [660, 36] on icon "button" at bounding box center [662, 36] width 12 height 12
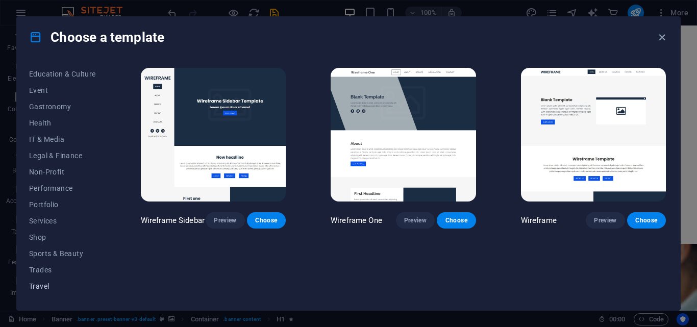
scroll to position [192, 0]
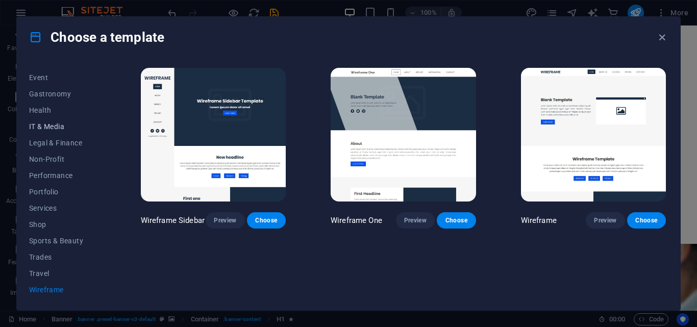
click at [46, 128] on span "IT & Media" at bounding box center [62, 126] width 67 height 8
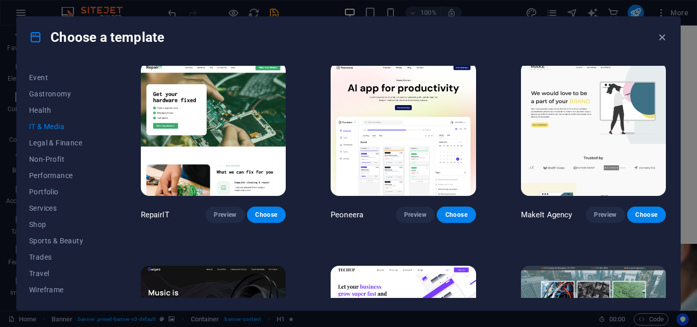
scroll to position [6, 0]
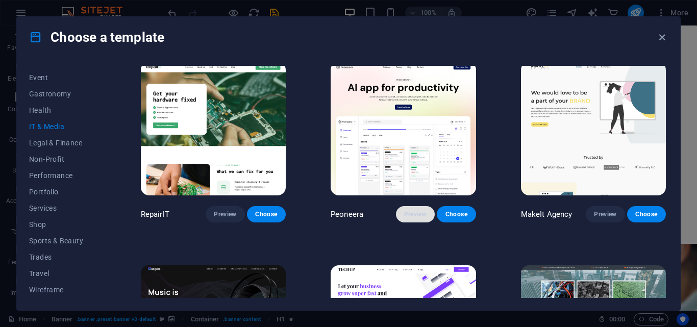
click at [409, 212] on span "Preview" at bounding box center [415, 214] width 22 height 8
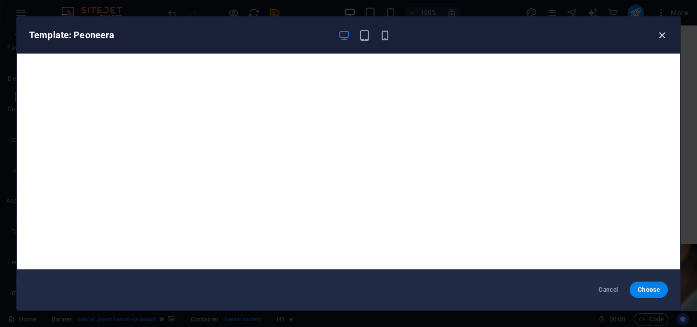
click at [659, 38] on icon "button" at bounding box center [662, 36] width 12 height 12
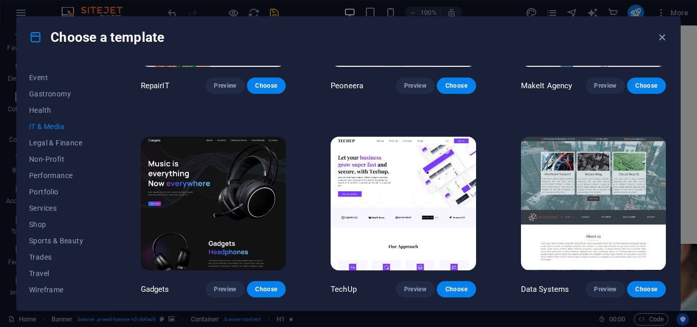
scroll to position [155, 0]
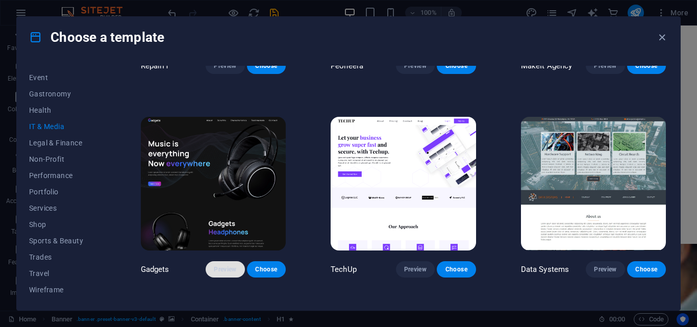
click at [226, 270] on span "Preview" at bounding box center [225, 269] width 22 height 8
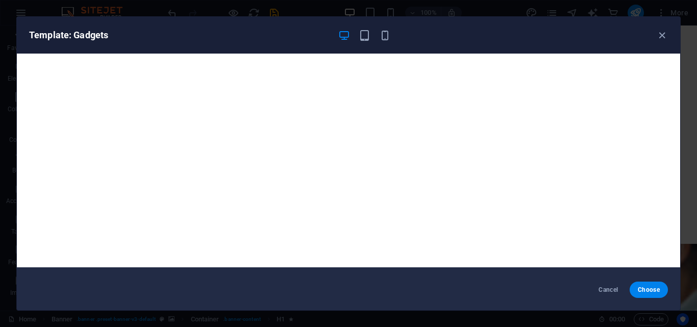
scroll to position [3, 0]
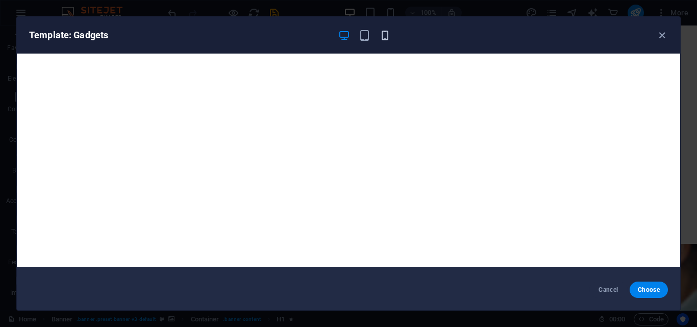
click at [386, 32] on icon "button" at bounding box center [385, 36] width 12 height 12
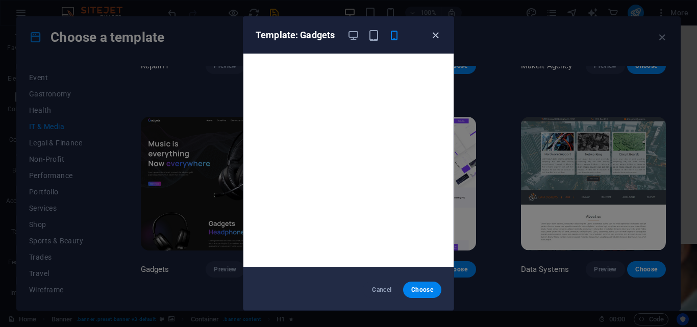
click at [435, 33] on icon "button" at bounding box center [436, 36] width 12 height 12
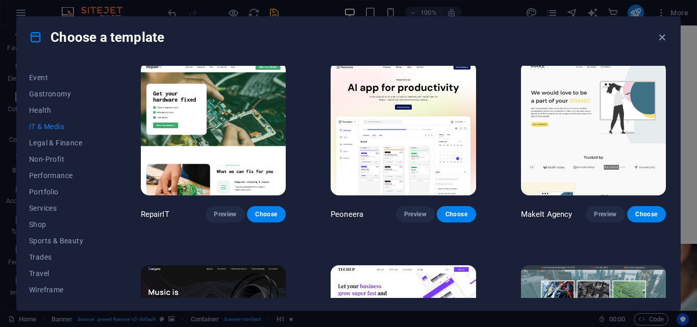
scroll to position [7, 0]
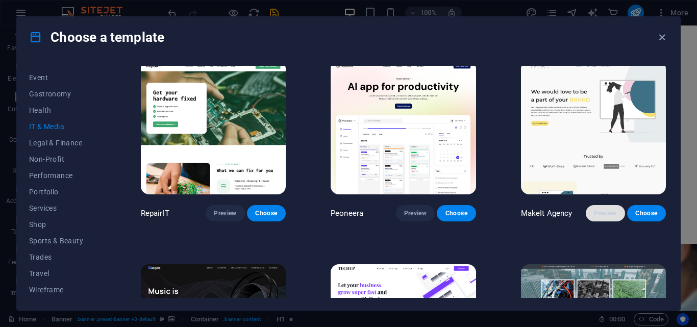
click at [608, 214] on span "Preview" at bounding box center [605, 213] width 22 height 8
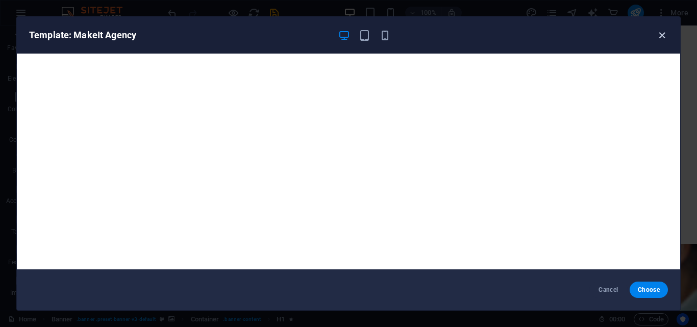
click at [661, 35] on icon "button" at bounding box center [662, 36] width 12 height 12
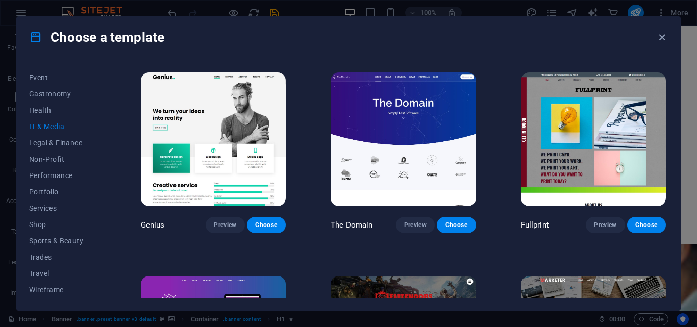
scroll to position [405, 0]
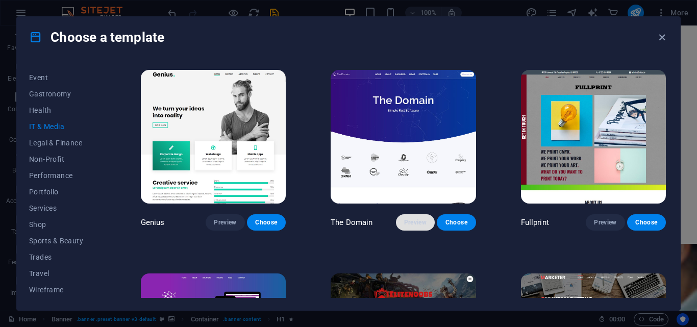
click at [411, 219] on span "Preview" at bounding box center [415, 222] width 22 height 8
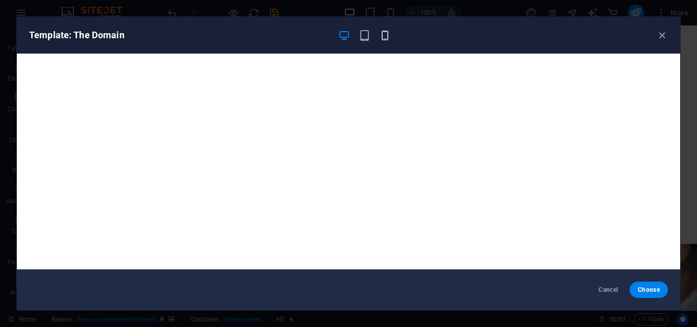
click at [385, 32] on icon "button" at bounding box center [385, 36] width 12 height 12
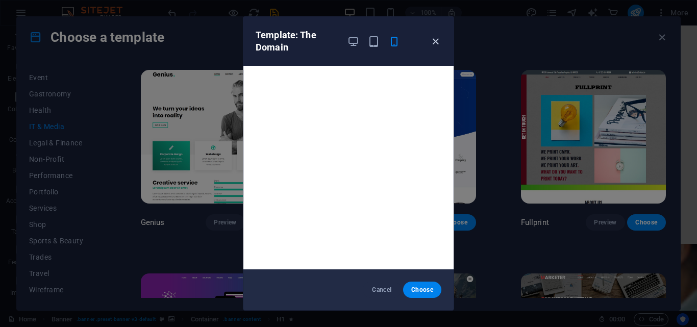
click at [434, 42] on icon "button" at bounding box center [436, 42] width 12 height 12
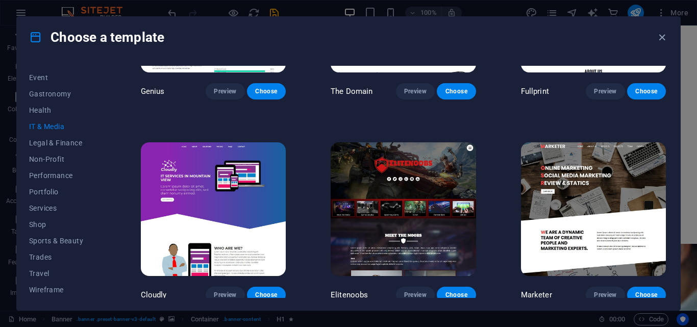
scroll to position [537, 0]
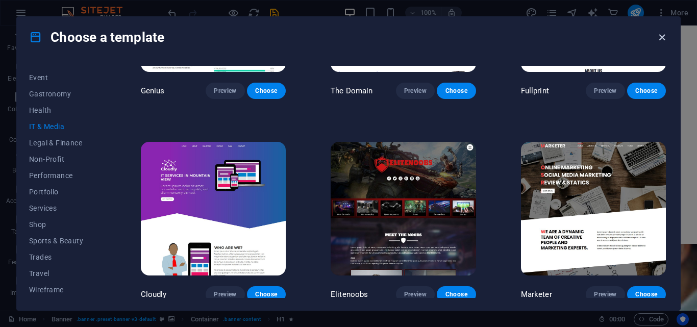
click at [658, 39] on icon "button" at bounding box center [662, 38] width 12 height 12
